Goal: Task Accomplishment & Management: Complete application form

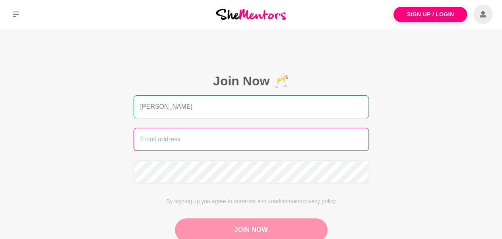
type input "[PERSON_NAME]"
click at [307, 138] on input "email" at bounding box center [251, 139] width 235 height 23
type input "[EMAIL_ADDRESS][DOMAIN_NAME]"
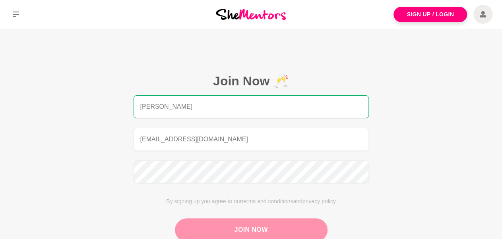
click at [257, 224] on button "Join Now" at bounding box center [251, 230] width 153 height 23
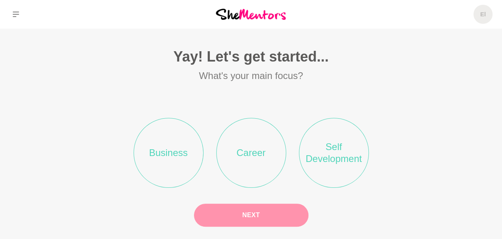
click at [180, 153] on li "Business" at bounding box center [169, 153] width 70 height 70
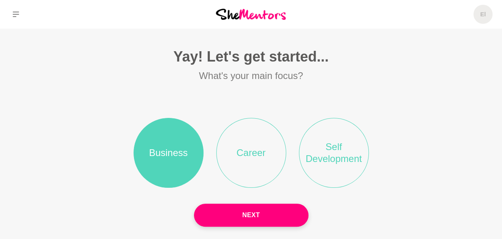
click at [268, 153] on li "Career" at bounding box center [251, 153] width 70 height 70
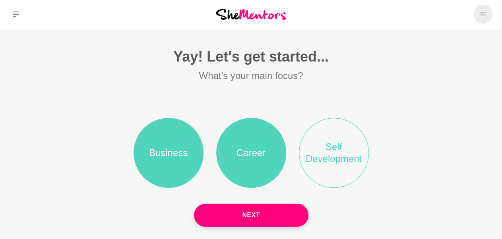
click at [338, 153] on li "Self Development" at bounding box center [334, 153] width 70 height 70
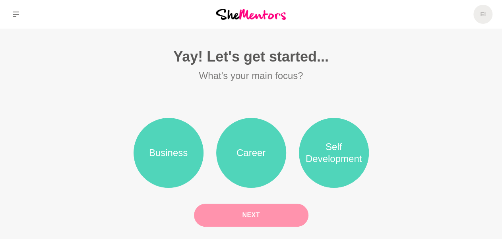
click at [282, 218] on button "Next" at bounding box center [251, 215] width 115 height 23
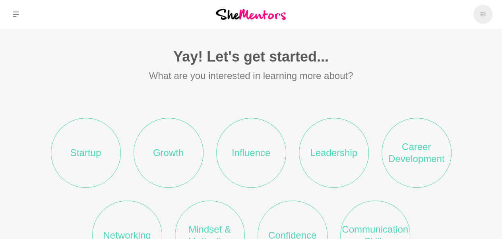
scroll to position [40, 0]
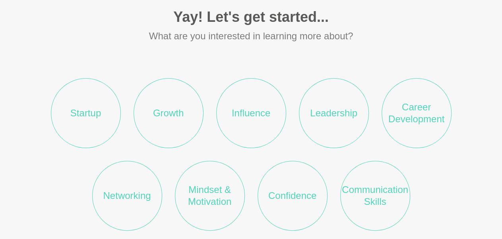
click at [83, 126] on li "Startup" at bounding box center [86, 113] width 70 height 70
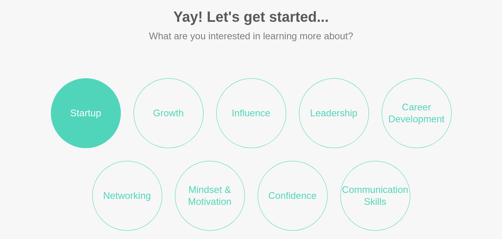
click at [169, 123] on li "Growth" at bounding box center [169, 113] width 70 height 70
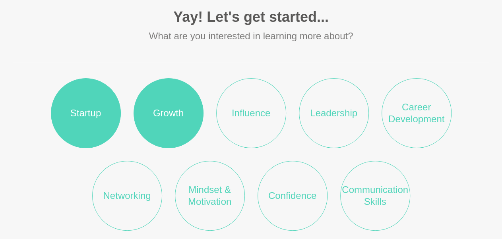
click at [246, 123] on li "Influence" at bounding box center [251, 113] width 70 height 70
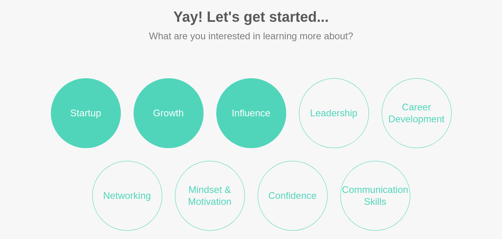
click at [335, 121] on li "Leadership" at bounding box center [334, 113] width 70 height 70
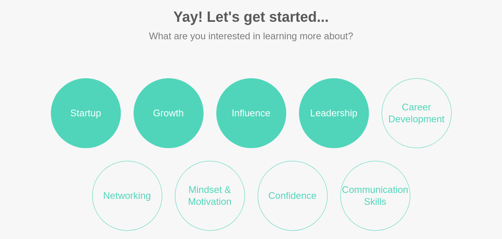
click at [411, 117] on li "Career Development" at bounding box center [417, 113] width 70 height 70
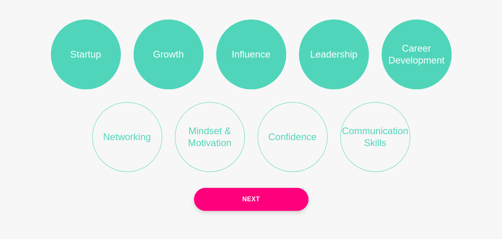
scroll to position [102, 0]
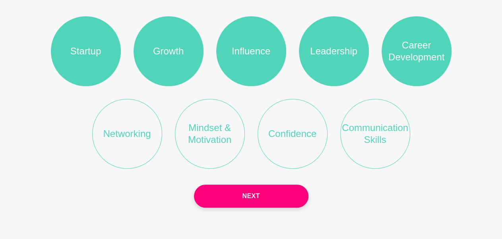
click at [131, 136] on li "Networking" at bounding box center [127, 134] width 70 height 70
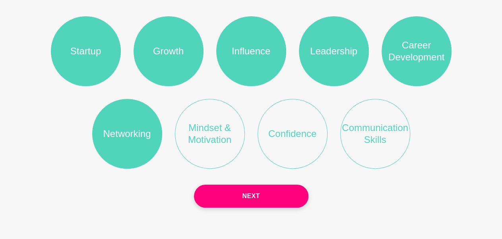
click at [208, 137] on li "Mindset & Motivation" at bounding box center [210, 134] width 70 height 70
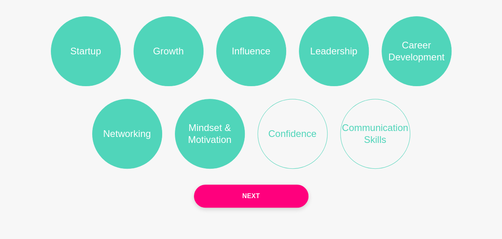
click at [284, 136] on li "Confidence" at bounding box center [293, 134] width 70 height 70
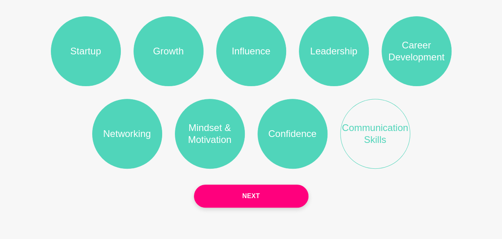
click at [370, 140] on li "Communication Skills" at bounding box center [375, 134] width 70 height 70
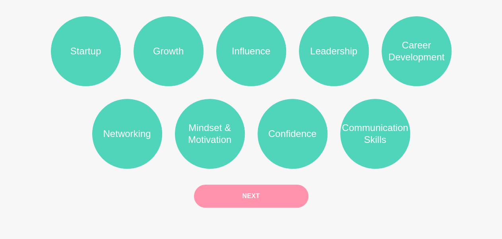
click at [256, 194] on button "Next" at bounding box center [251, 196] width 115 height 23
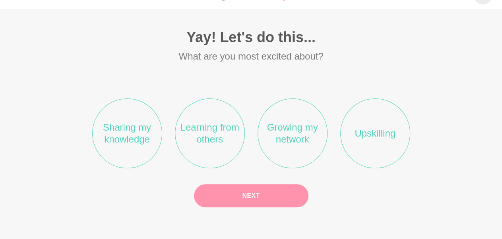
scroll to position [19, 0]
click at [120, 143] on li "Sharing my knowledge" at bounding box center [127, 134] width 70 height 70
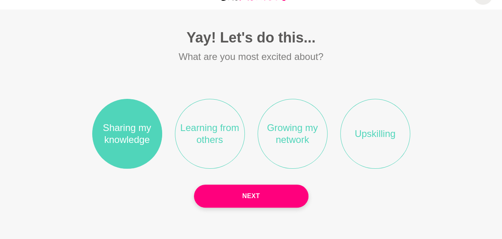
click at [219, 146] on li "Learning from others" at bounding box center [210, 134] width 70 height 70
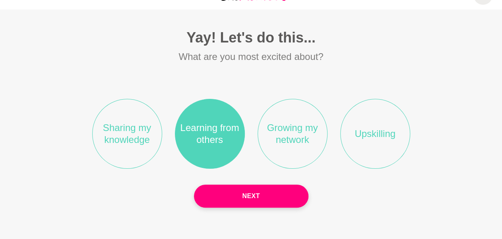
click at [284, 148] on li "Growing my network" at bounding box center [293, 134] width 70 height 70
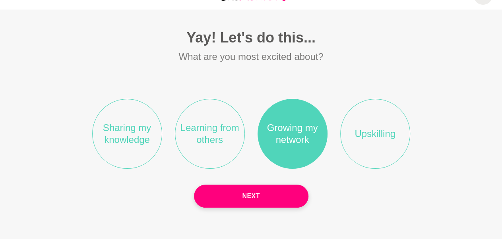
click at [361, 145] on li "Upskilling" at bounding box center [375, 134] width 70 height 70
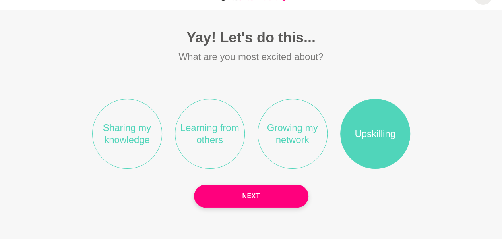
click at [117, 155] on li "Sharing my knowledge" at bounding box center [127, 134] width 70 height 70
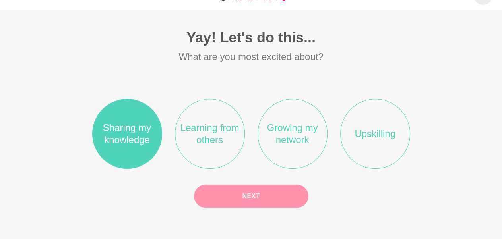
click at [237, 187] on button "Next" at bounding box center [251, 196] width 115 height 23
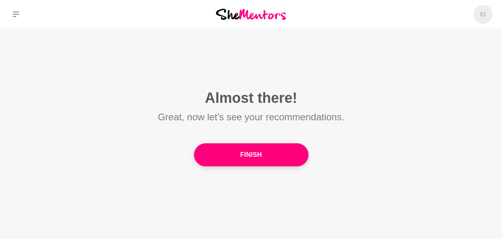
scroll to position [0, 0]
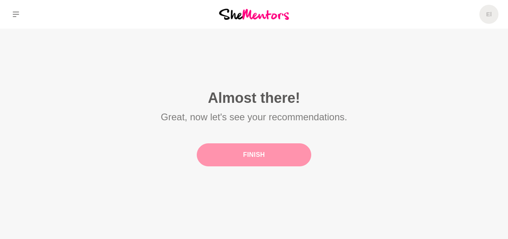
click at [224, 155] on button "Finish" at bounding box center [254, 155] width 115 height 23
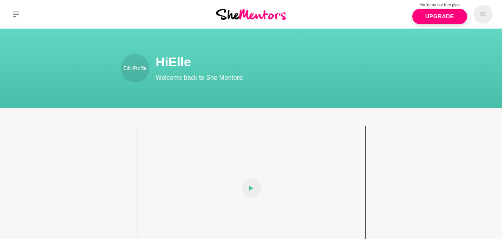
click at [246, 189] on span at bounding box center [251, 188] width 19 height 19
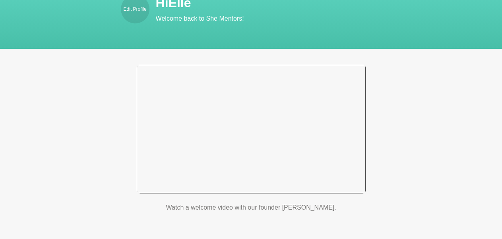
scroll to position [80, 0]
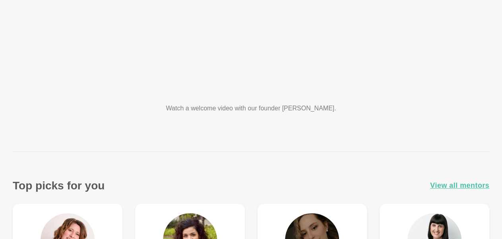
scroll to position [69, 0]
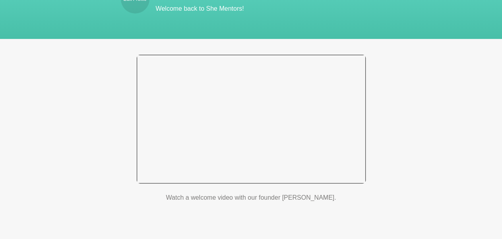
click at [334, 69] on div at bounding box center [251, 119] width 229 height 129
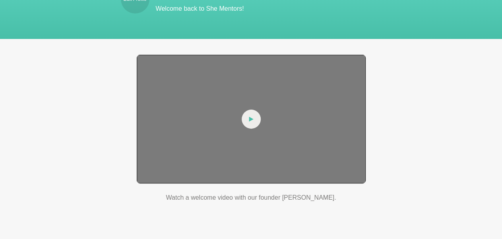
drag, startPoint x: 251, startPoint y: 118, endPoint x: 256, endPoint y: 118, distance: 5.2
click at [252, 119] on icon at bounding box center [251, 119] width 4 height 5
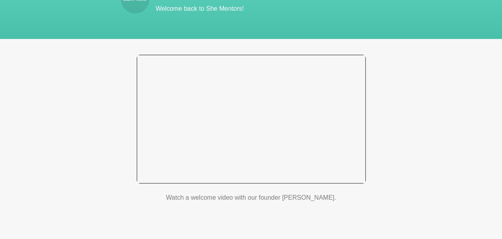
click at [233, 138] on div at bounding box center [251, 119] width 229 height 129
